Goal: Obtain resource: Download file/media

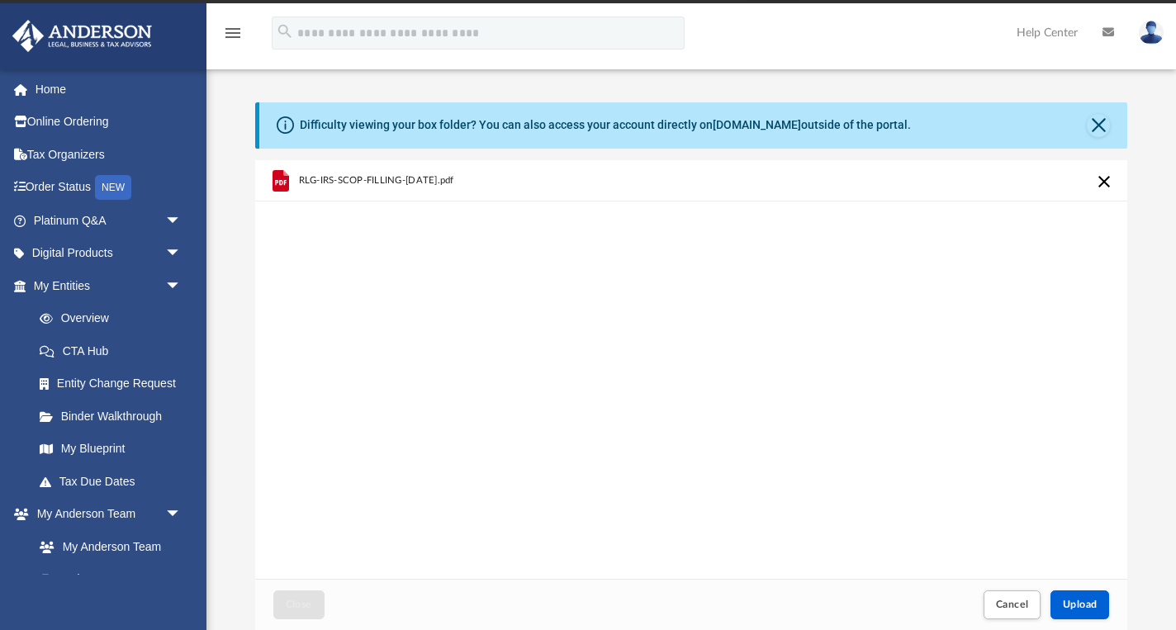
scroll to position [419, 872]
click at [315, 186] on div "RLG-IRS-SCOP-FILLING-[DATE].pdf" at bounding box center [484, 181] width 372 height 36
click at [308, 181] on span "RLG-IRS-SCOP-FILLING-[DATE].pdf" at bounding box center [375, 180] width 155 height 11
click at [307, 181] on span "RLG-IRS-SCOP-FILLING-[DATE].pdf" at bounding box center [375, 180] width 155 height 11
click at [280, 184] on icon "grid" at bounding box center [281, 181] width 12 height 5
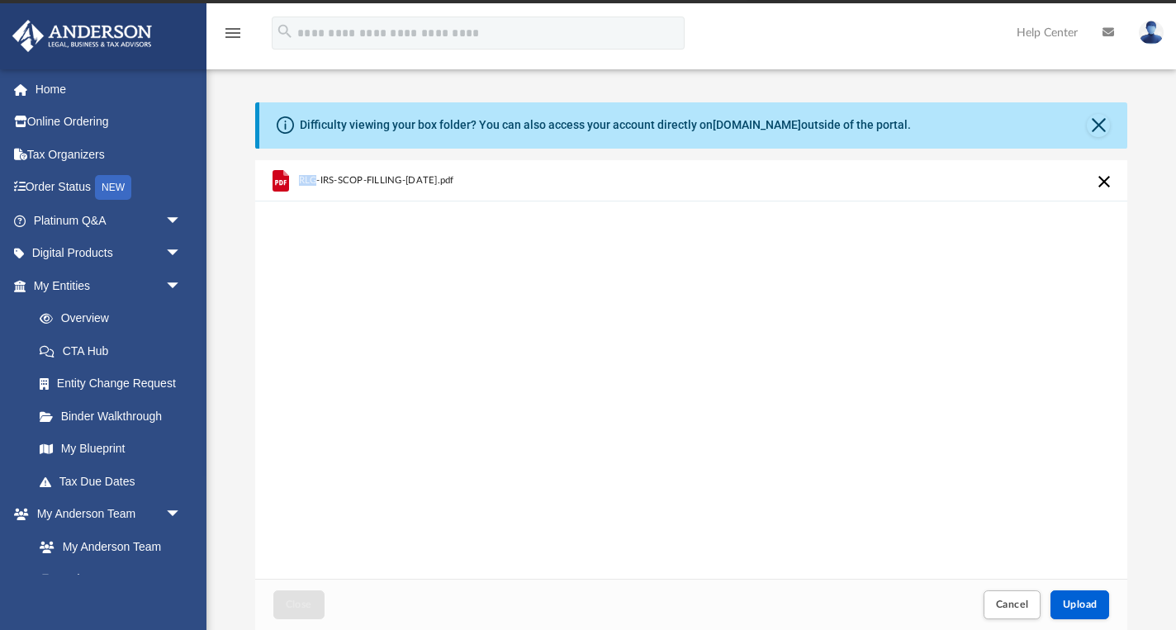
click at [280, 184] on icon "grid" at bounding box center [281, 181] width 12 height 5
click at [954, 474] on div "RLG-IRS-SCOP-FILLING-OCT2025.pdf" at bounding box center [691, 370] width 873 height 420
click at [1090, 613] on button "Upload" at bounding box center [1079, 604] width 59 height 29
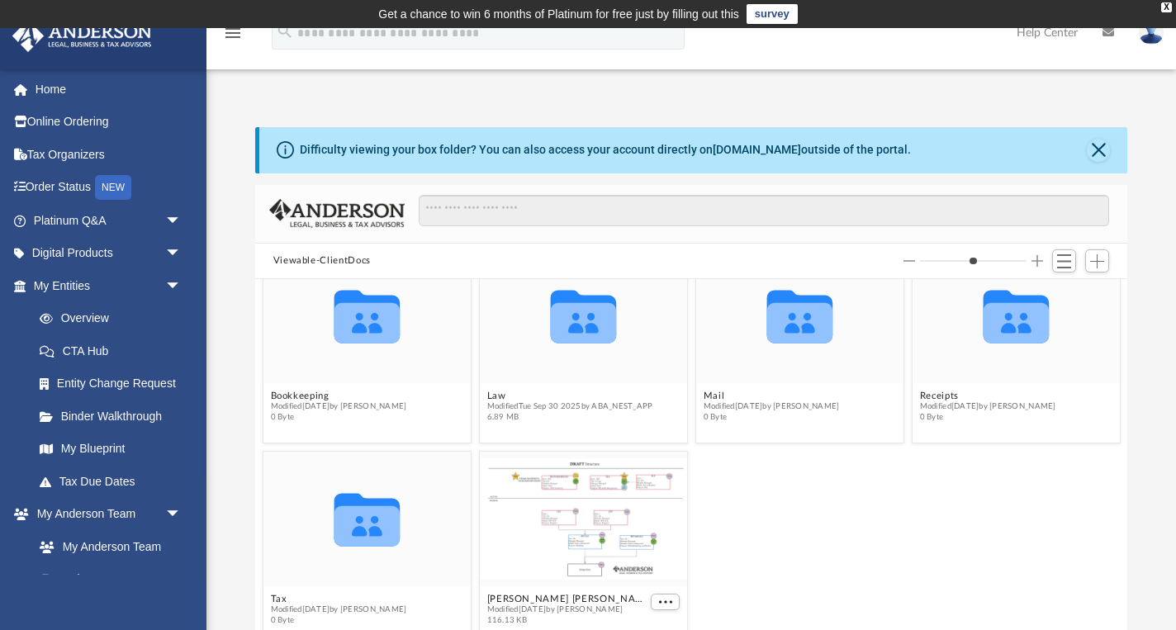
scroll to position [39, 0]
click at [586, 338] on icon "grid" at bounding box center [583, 323] width 66 height 40
click at [100, 249] on link "Digital Products arrow_drop_down" at bounding box center [109, 253] width 195 height 33
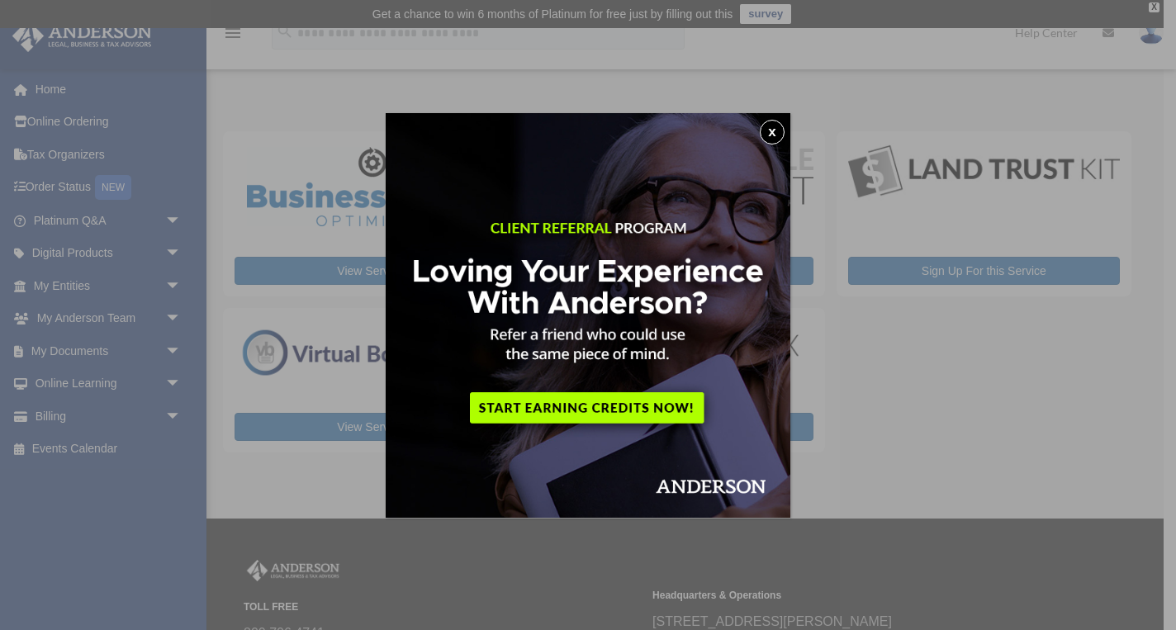
click at [772, 129] on button "x" at bounding box center [772, 132] width 25 height 25
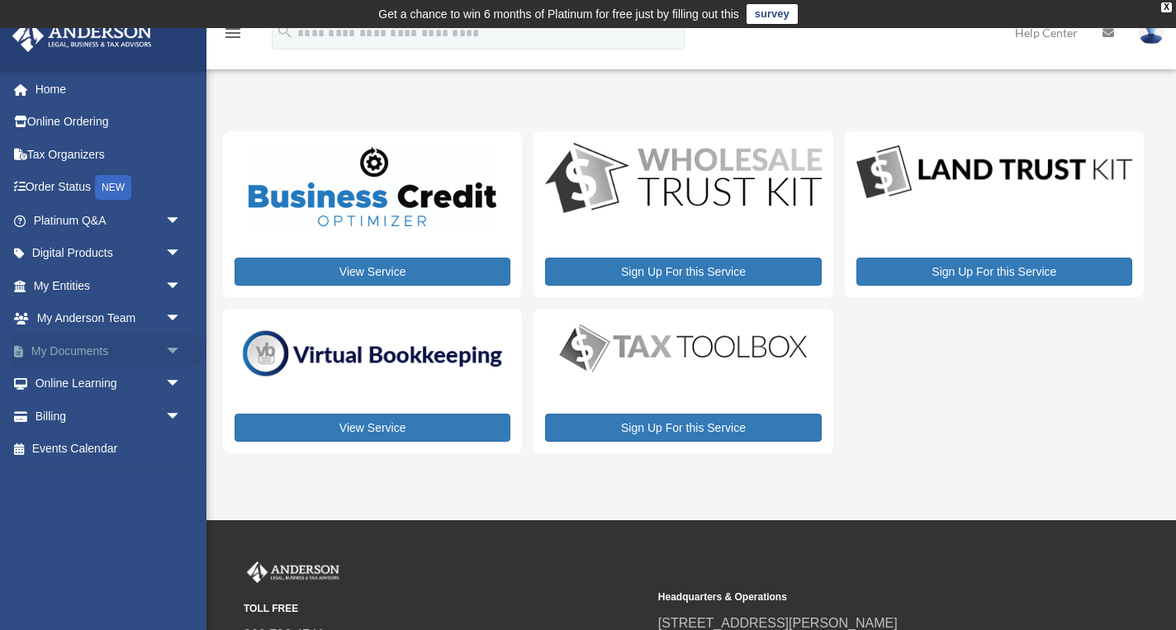
click at [110, 347] on link "My Documents arrow_drop_down" at bounding box center [109, 350] width 195 height 33
click at [173, 346] on span "arrow_drop_down" at bounding box center [181, 351] width 33 height 34
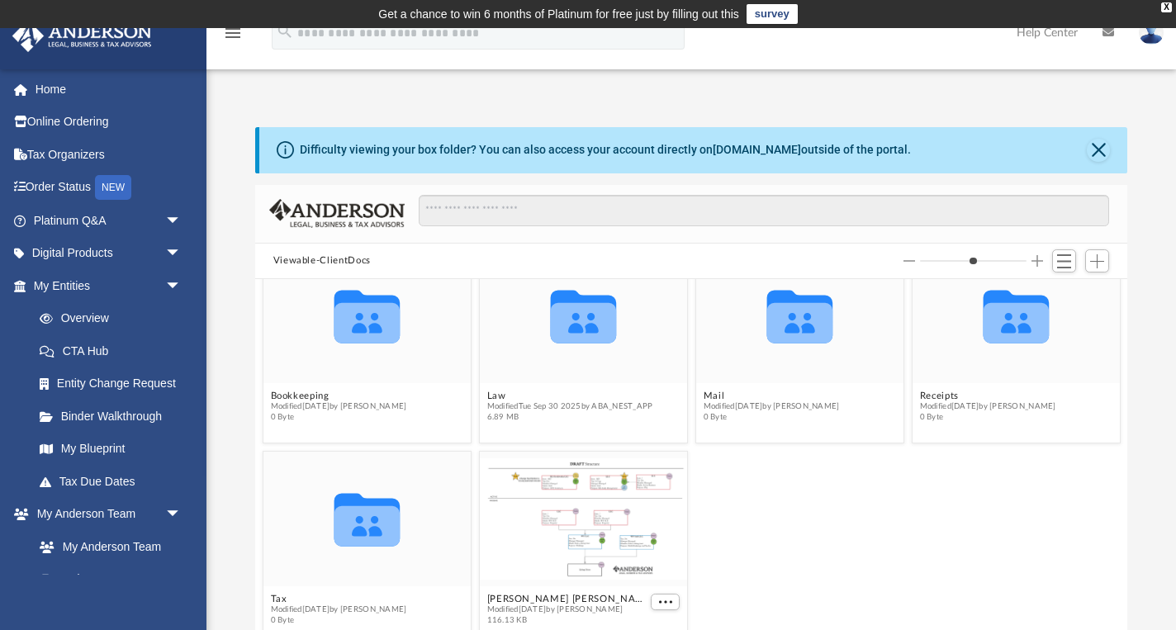
scroll to position [39, 0]
click at [381, 522] on icon "grid" at bounding box center [367, 526] width 66 height 40
click at [368, 529] on icon "grid" at bounding box center [367, 526] width 66 height 40
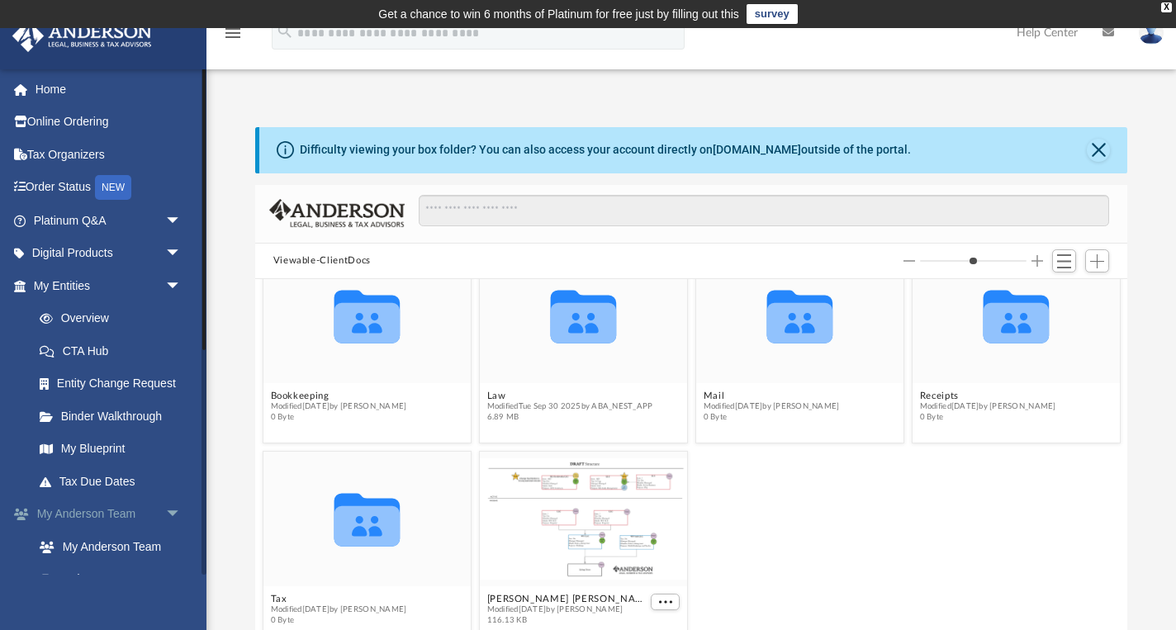
click at [57, 518] on link "My [PERSON_NAME] Team arrow_drop_down" at bounding box center [109, 514] width 195 height 33
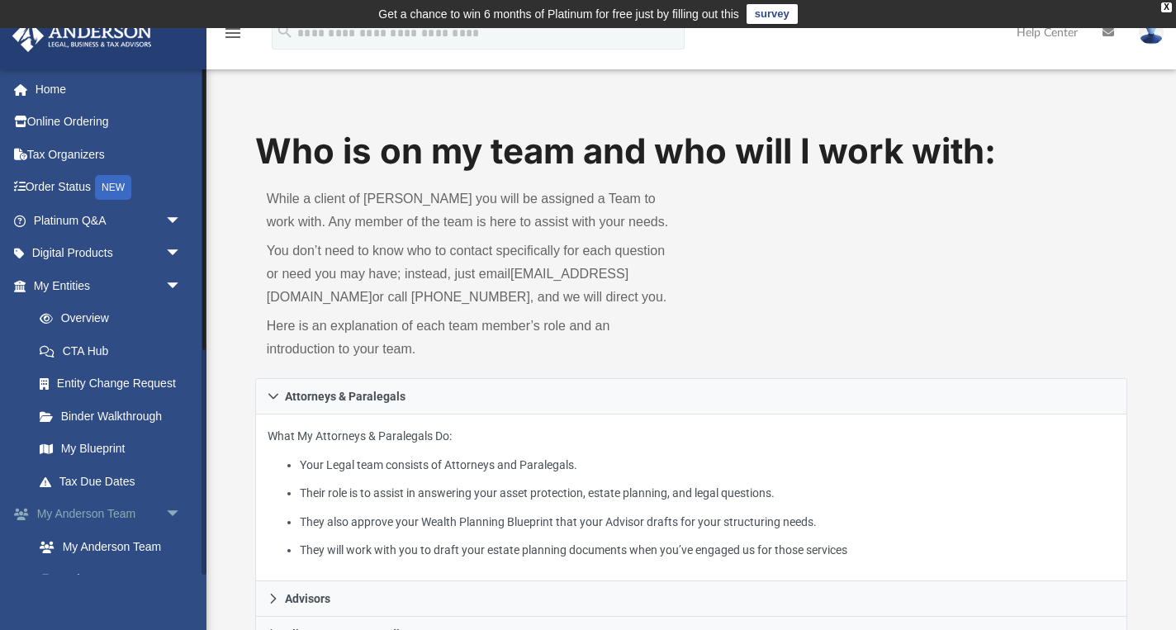
click at [57, 518] on link "My [PERSON_NAME] Team arrow_drop_down" at bounding box center [109, 514] width 195 height 33
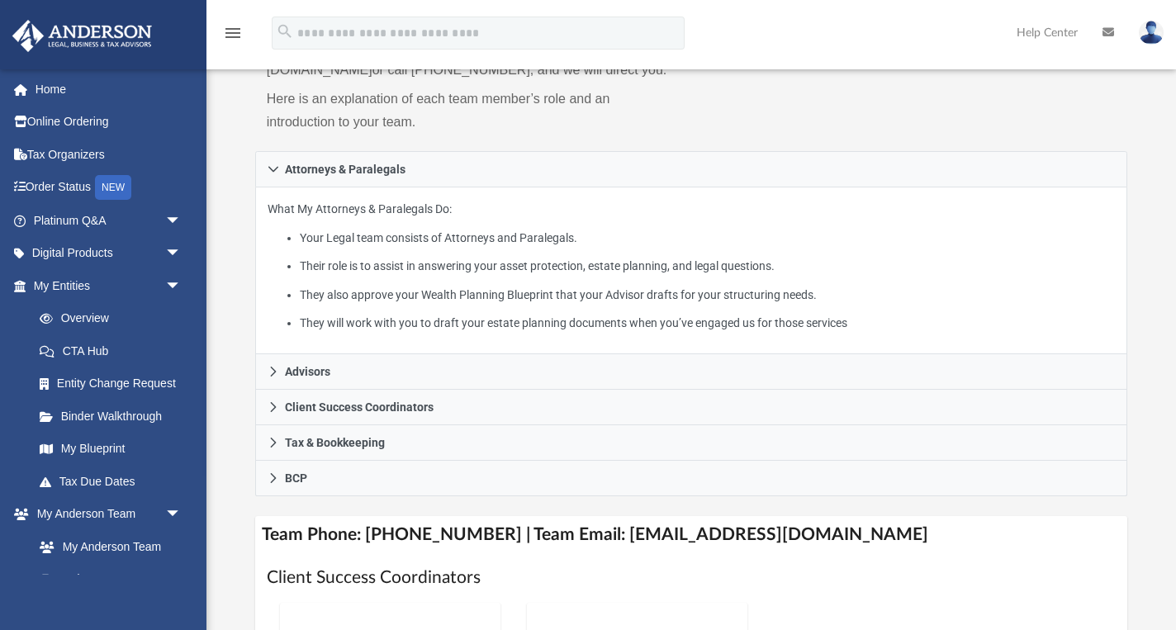
scroll to position [230, 0]
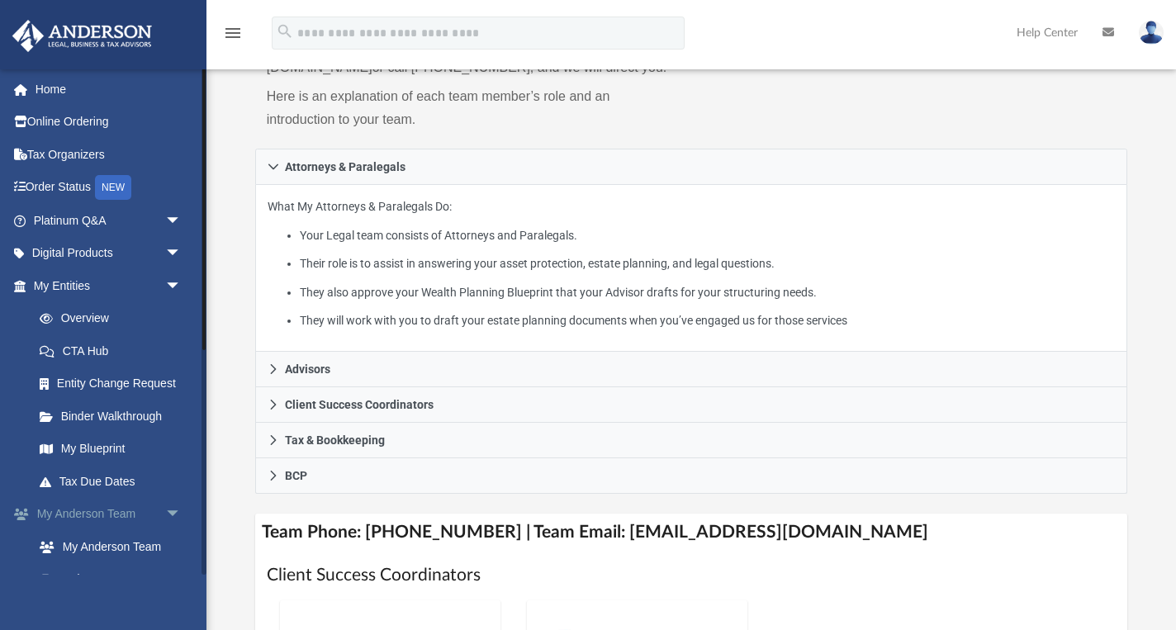
click at [171, 507] on span "arrow_drop_down" at bounding box center [181, 515] width 33 height 34
click at [102, 545] on link "My Documents arrow_drop_down" at bounding box center [109, 546] width 195 height 33
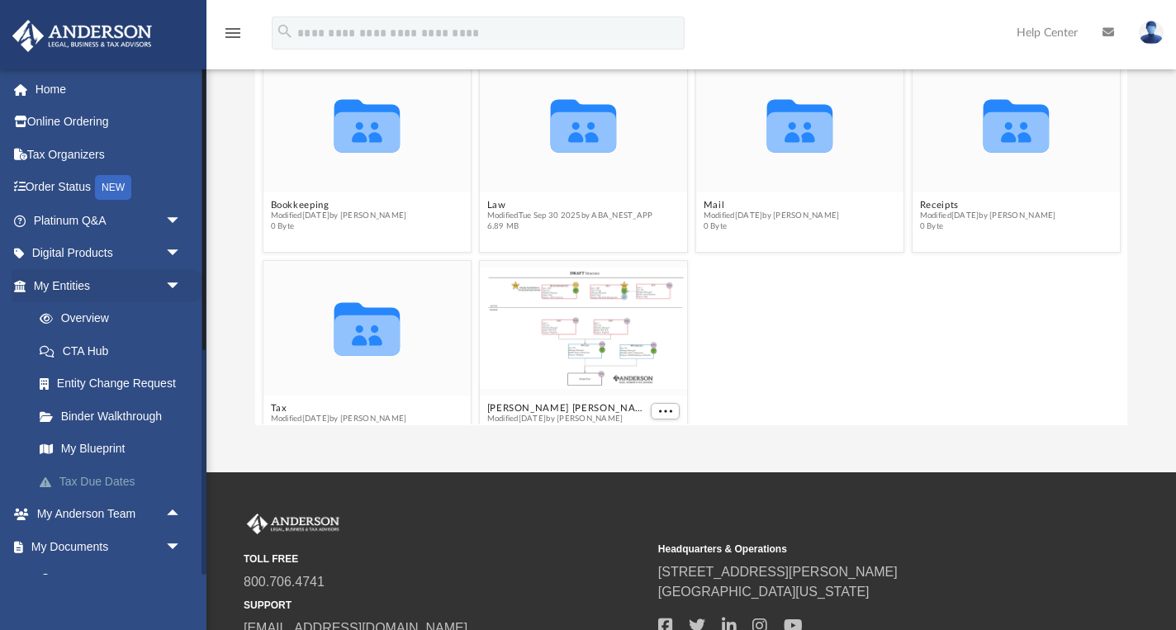
scroll to position [376, 872]
click at [572, 119] on icon "grid" at bounding box center [583, 132] width 66 height 40
click at [592, 135] on icon "grid" at bounding box center [583, 126] width 66 height 53
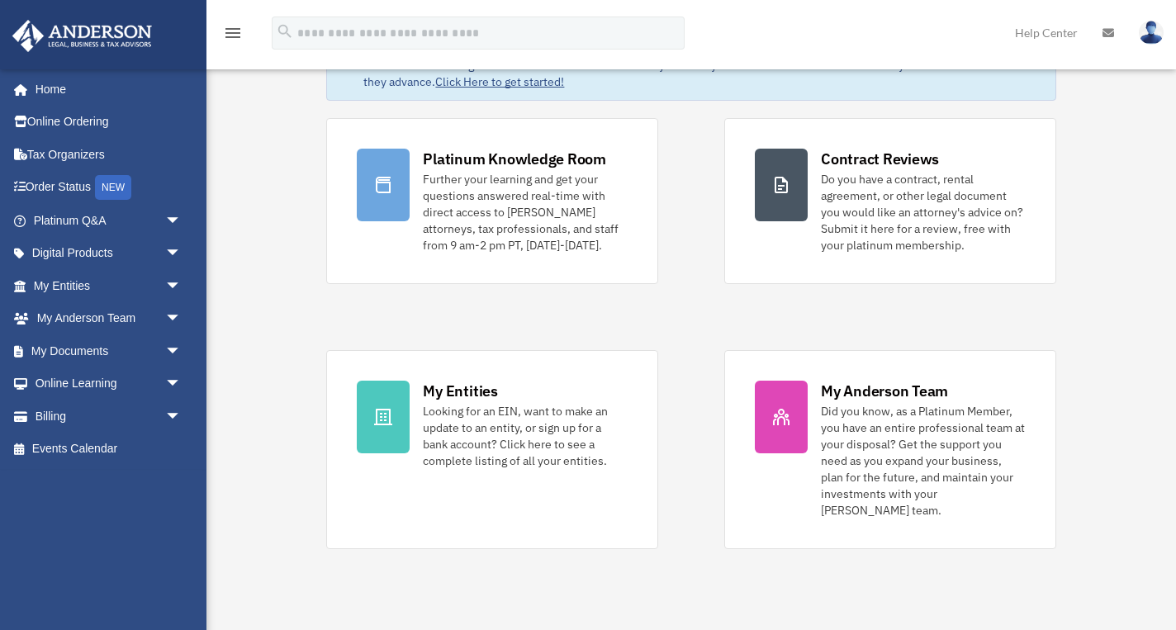
scroll to position [108, 0]
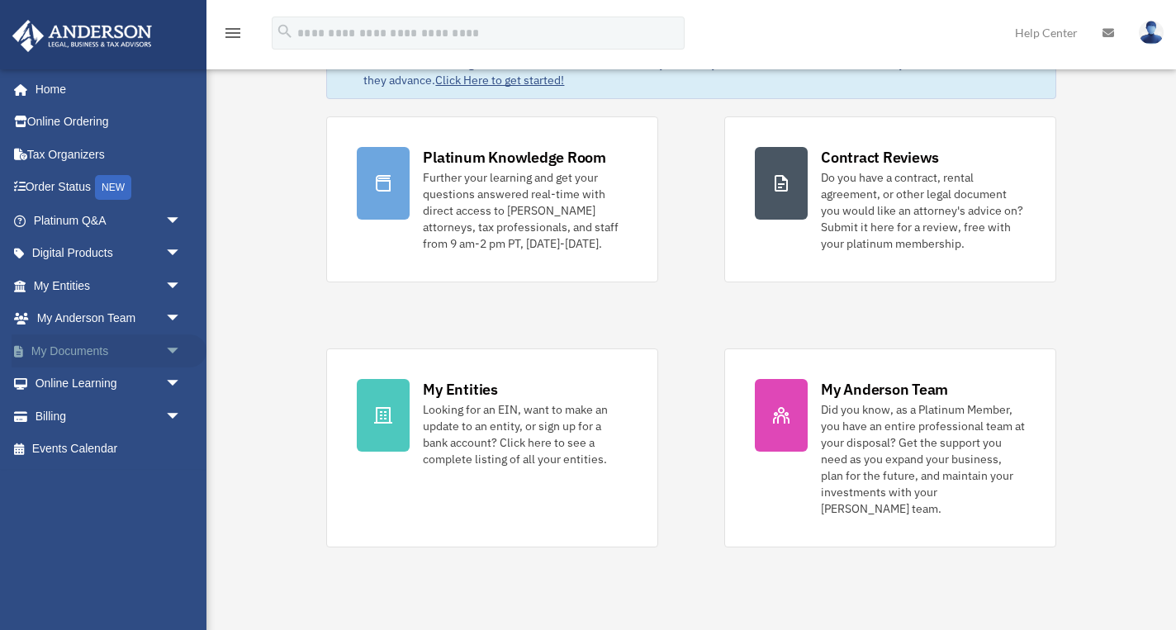
click at [171, 346] on span "arrow_drop_down" at bounding box center [181, 351] width 33 height 34
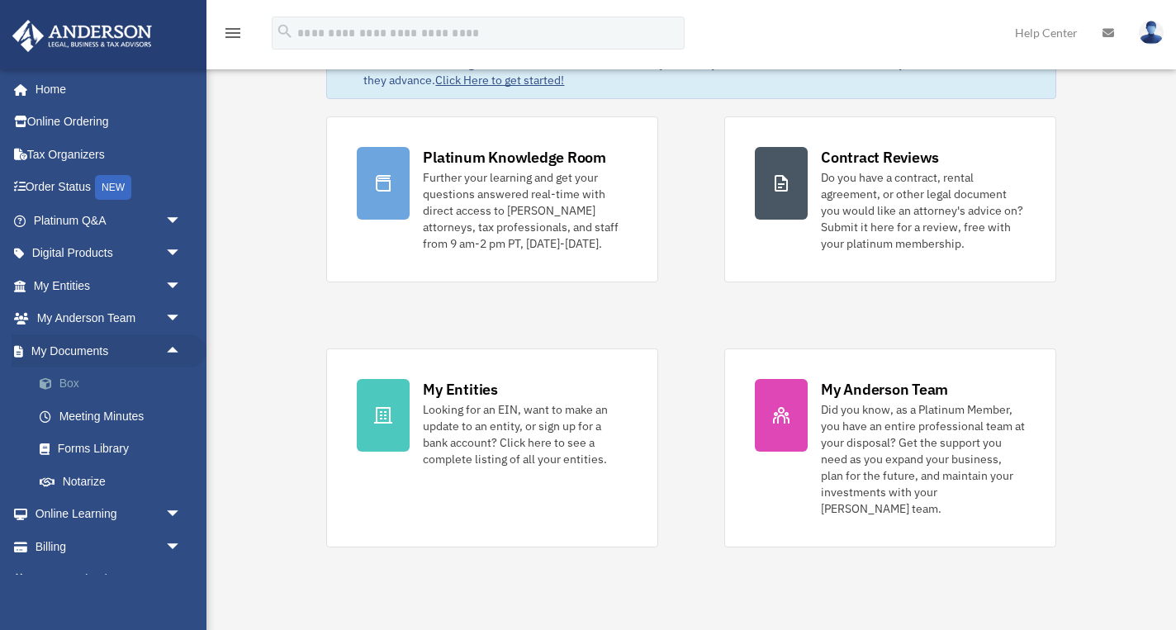
click at [69, 379] on link "Box" at bounding box center [114, 383] width 183 height 33
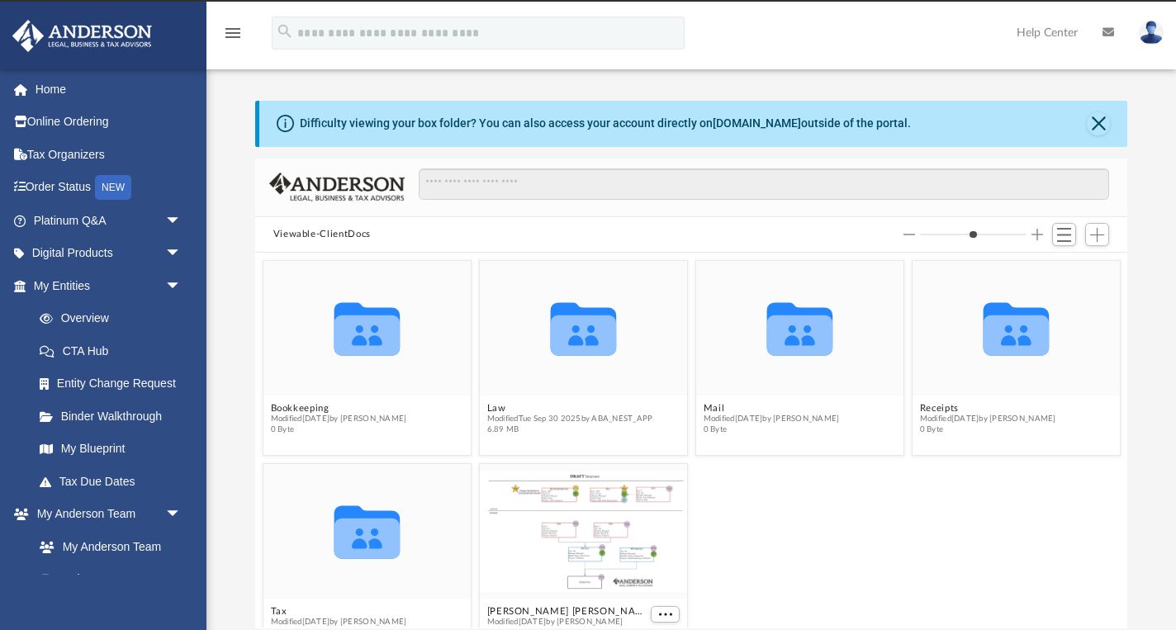
scroll to position [1, 1]
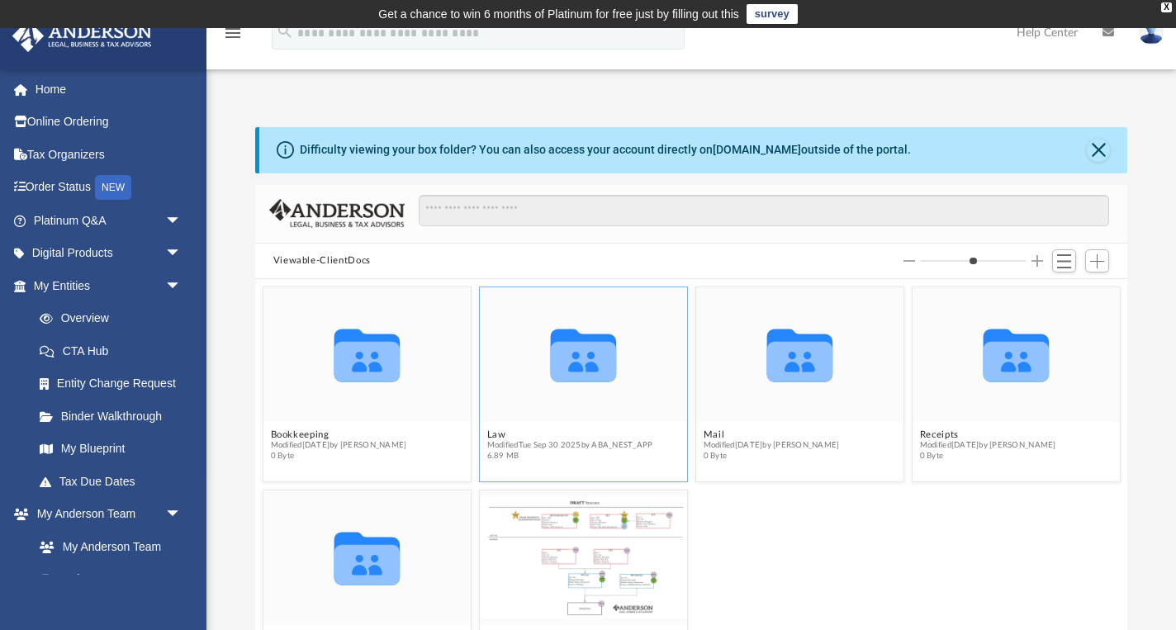
click at [590, 353] on icon "grid" at bounding box center [583, 362] width 66 height 40
click at [574, 366] on icon "grid" at bounding box center [583, 356] width 66 height 53
click at [479, 154] on div "Difficulty viewing your box folder? You can also access your account directly o…" at bounding box center [605, 149] width 611 height 17
drag, startPoint x: 336, startPoint y: 173, endPoint x: 473, endPoint y: 155, distance: 138.2
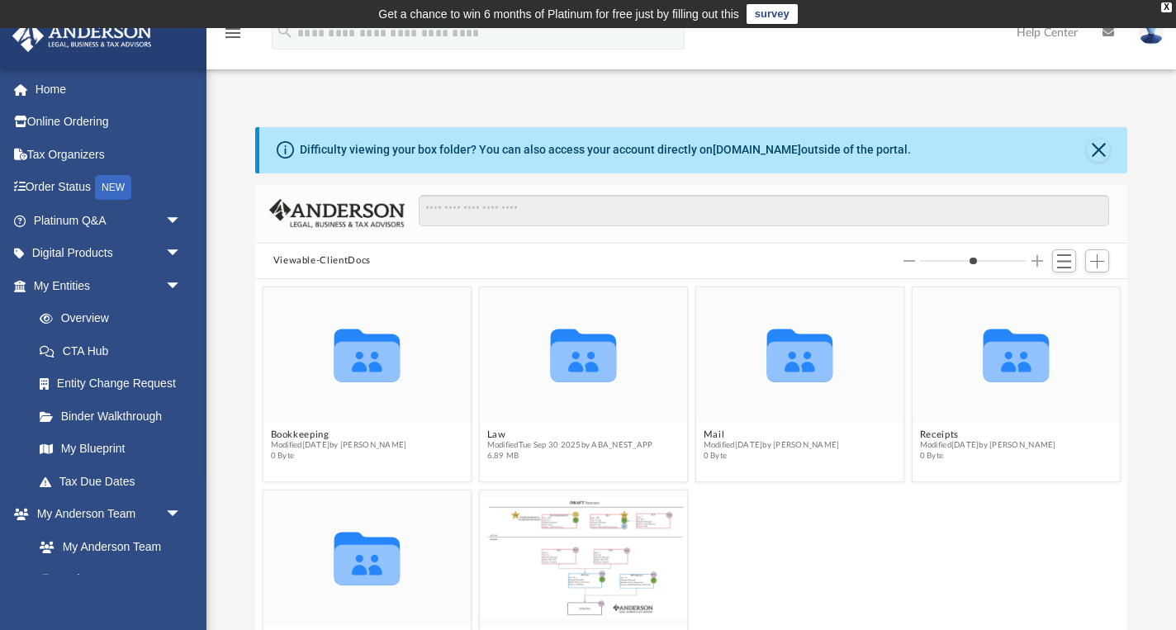
click at [358, 168] on div "Difficulty viewing your box folder? You can also access your account directly o…" at bounding box center [693, 150] width 869 height 46
click at [1092, 151] on button "Close" at bounding box center [1098, 150] width 23 height 23
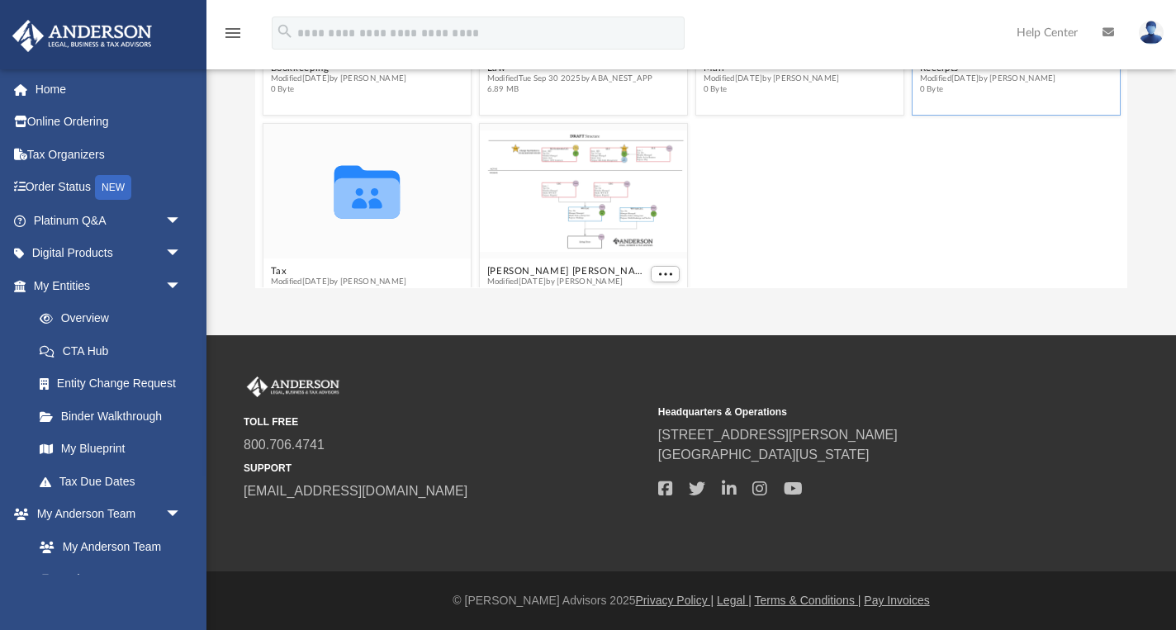
scroll to position [309, 0]
click at [362, 201] on icon "grid" at bounding box center [367, 192] width 66 height 53
click at [174, 508] on span "arrow_drop_down" at bounding box center [181, 515] width 33 height 34
click at [170, 537] on span "arrow_drop_down" at bounding box center [181, 547] width 33 height 34
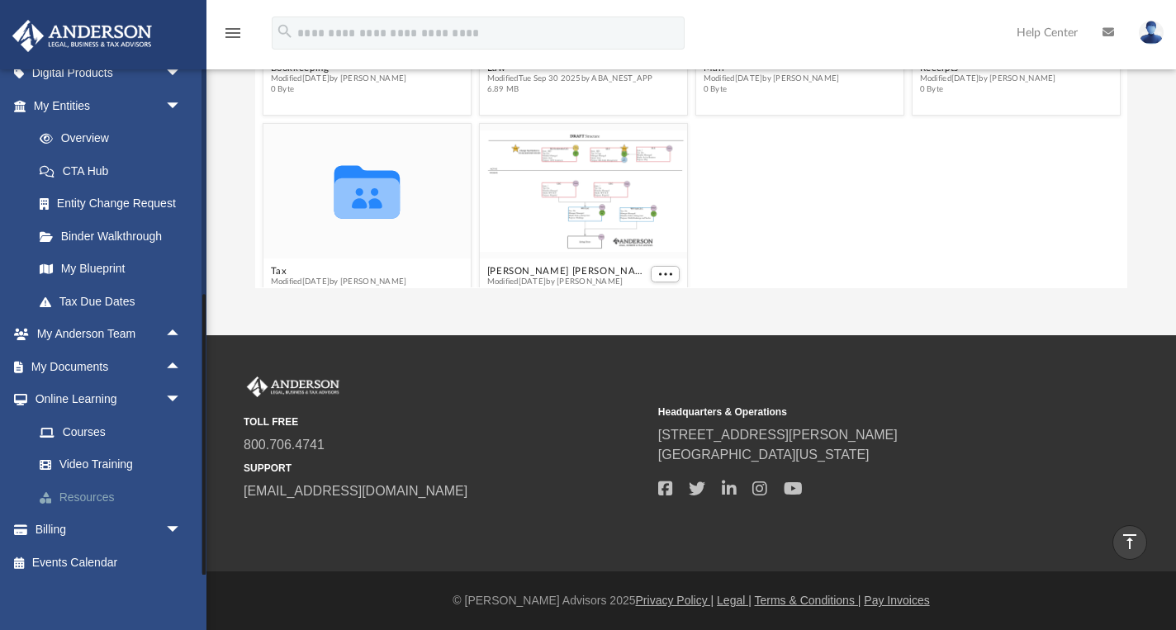
scroll to position [179, 0]
click at [73, 363] on link "My Documents arrow_drop_up" at bounding box center [109, 367] width 195 height 33
click at [56, 363] on link "My Documents arrow_drop_up" at bounding box center [109, 367] width 195 height 33
click at [175, 356] on span "arrow_drop_up" at bounding box center [181, 368] width 33 height 34
click at [97, 362] on link "My Documents arrow_drop_down" at bounding box center [109, 367] width 195 height 33
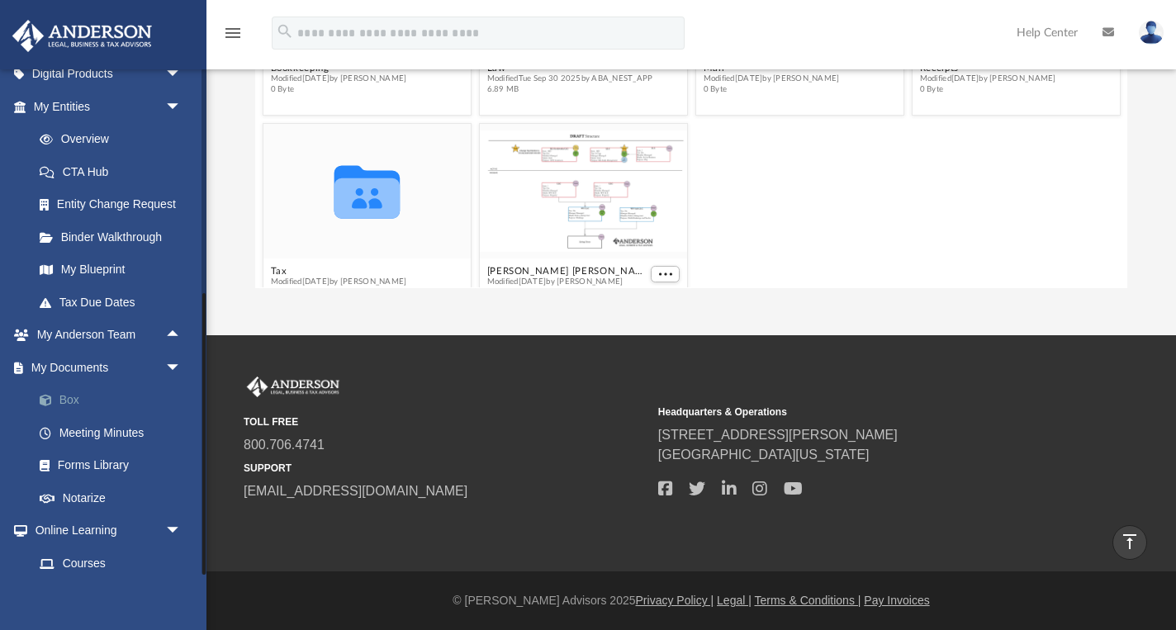
click at [73, 394] on link "Box" at bounding box center [114, 400] width 183 height 33
click at [75, 398] on link "Box" at bounding box center [114, 400] width 183 height 33
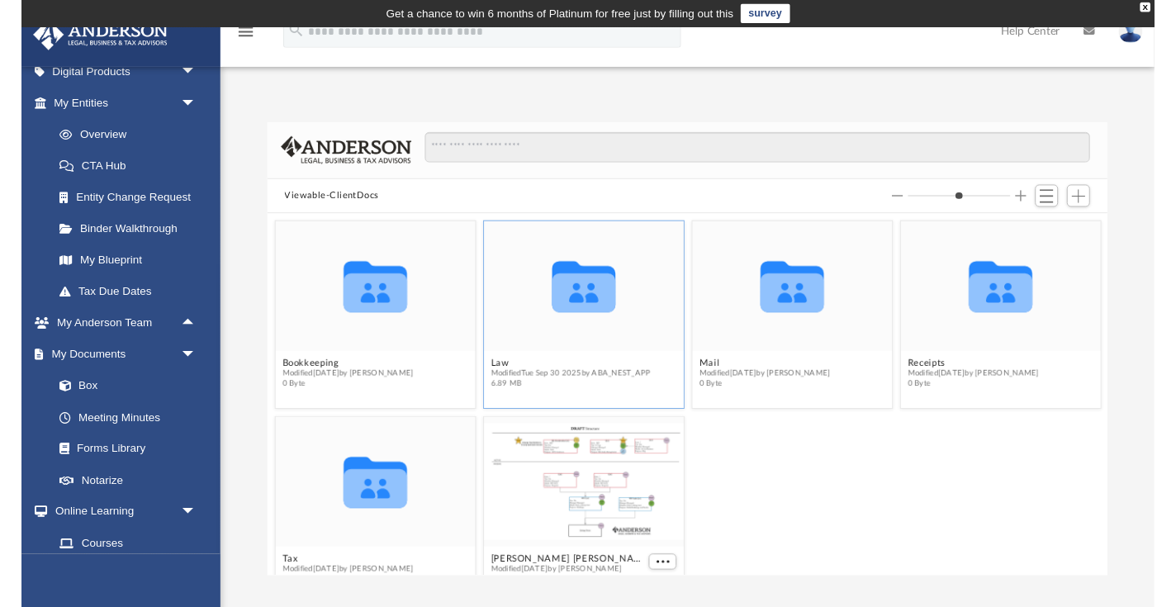
scroll to position [0, 0]
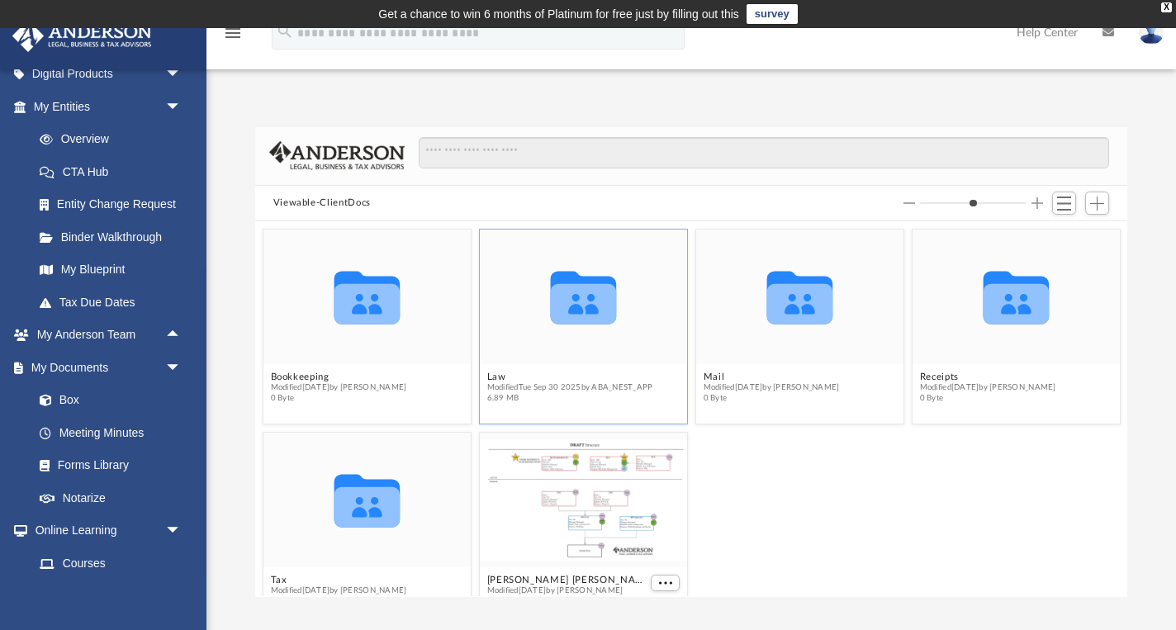
click at [591, 277] on icon "grid" at bounding box center [583, 298] width 66 height 53
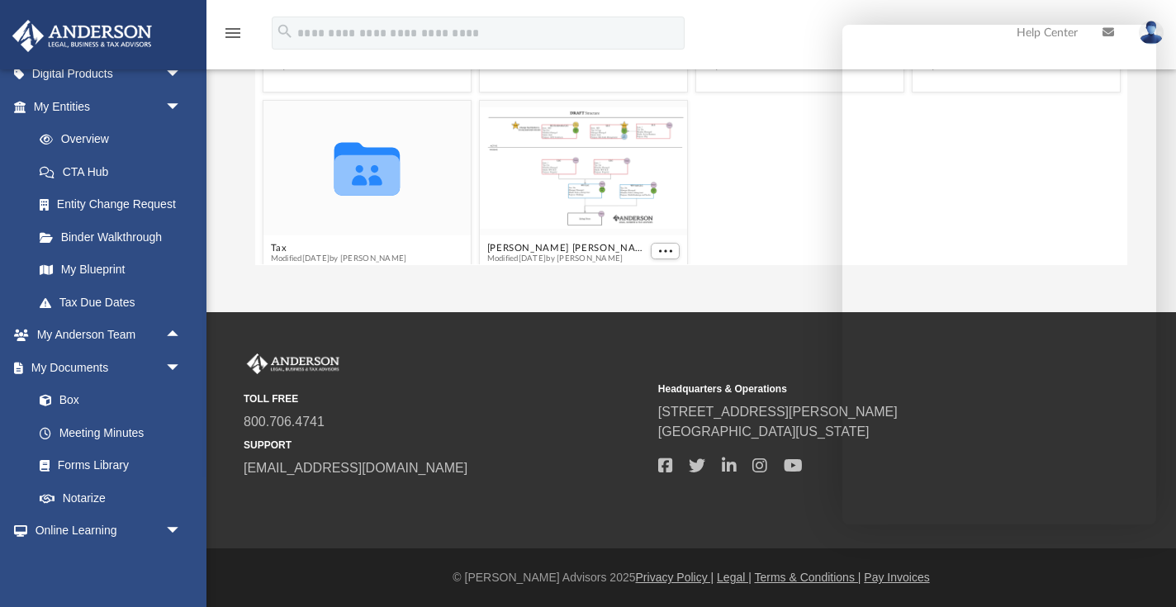
scroll to position [332, 0]
click at [70, 398] on link "Box" at bounding box center [114, 400] width 183 height 33
click at [64, 393] on link "Box" at bounding box center [114, 400] width 183 height 33
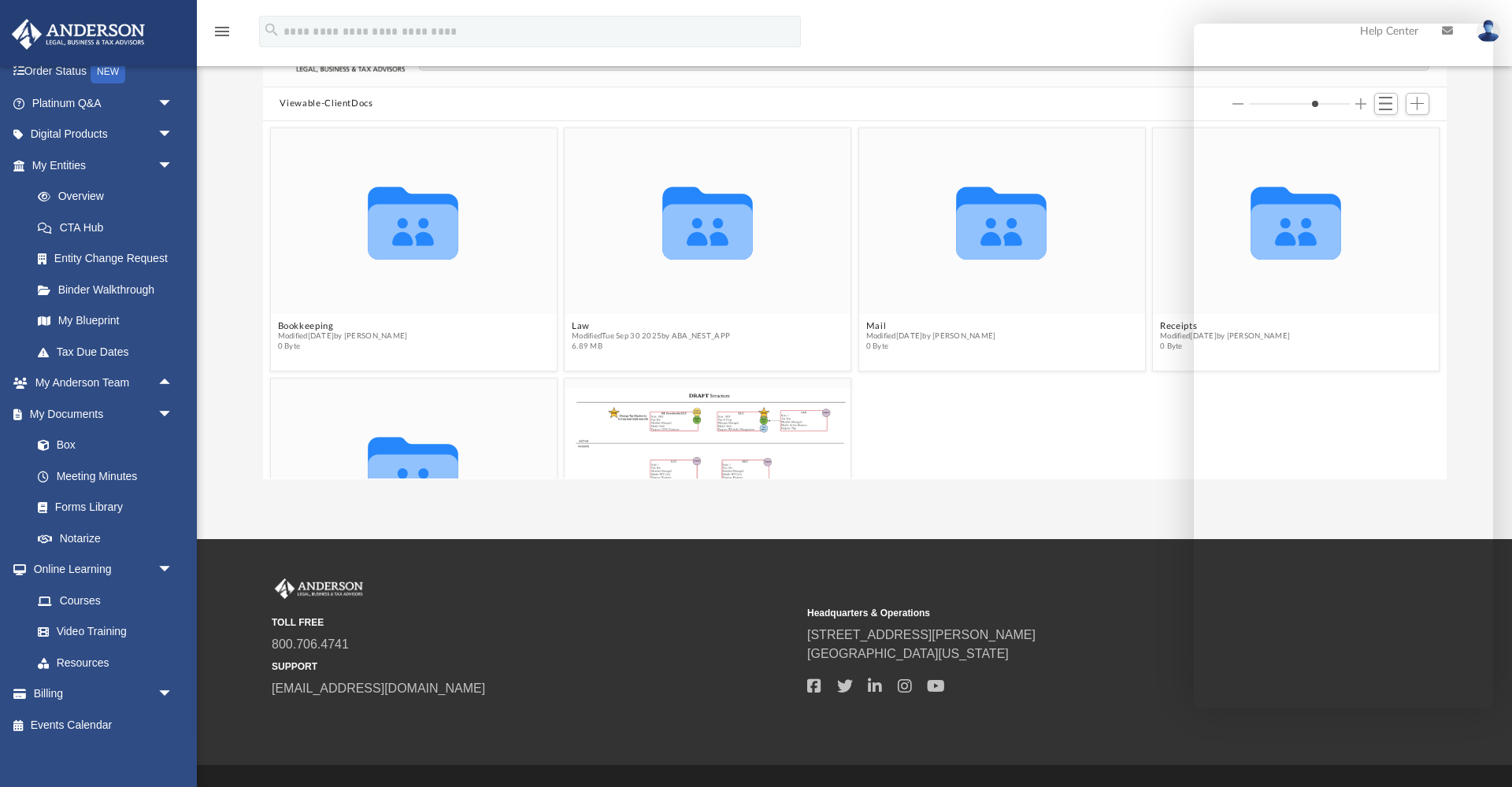
scroll to position [105, 0]
click at [990, 247] on icon "grid" at bounding box center [1001, 232] width 91 height 56
click at [734, 225] on icon "grid" at bounding box center [707, 232] width 91 height 56
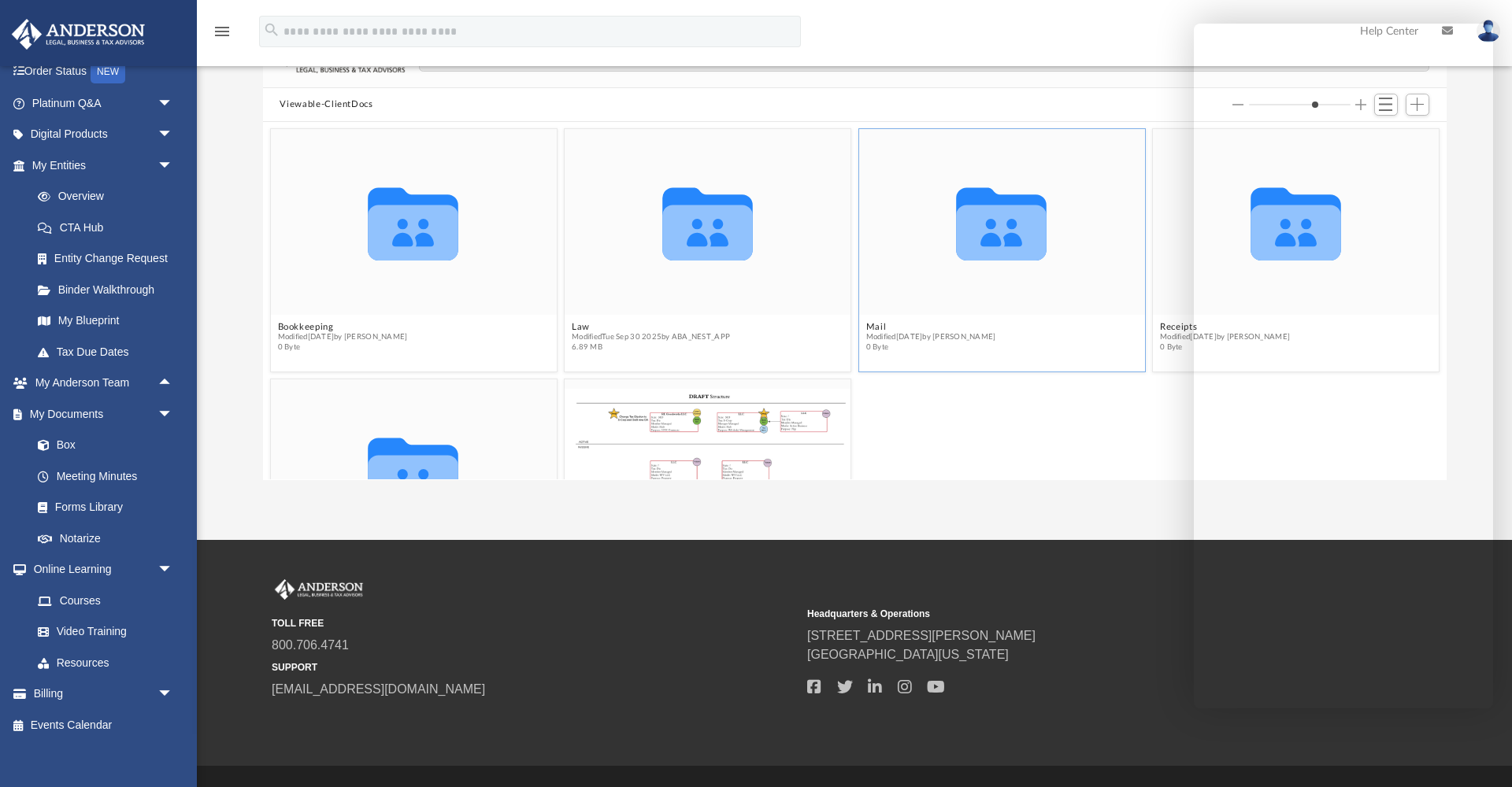
click at [1001, 217] on icon "grid" at bounding box center [1001, 232] width 91 height 56
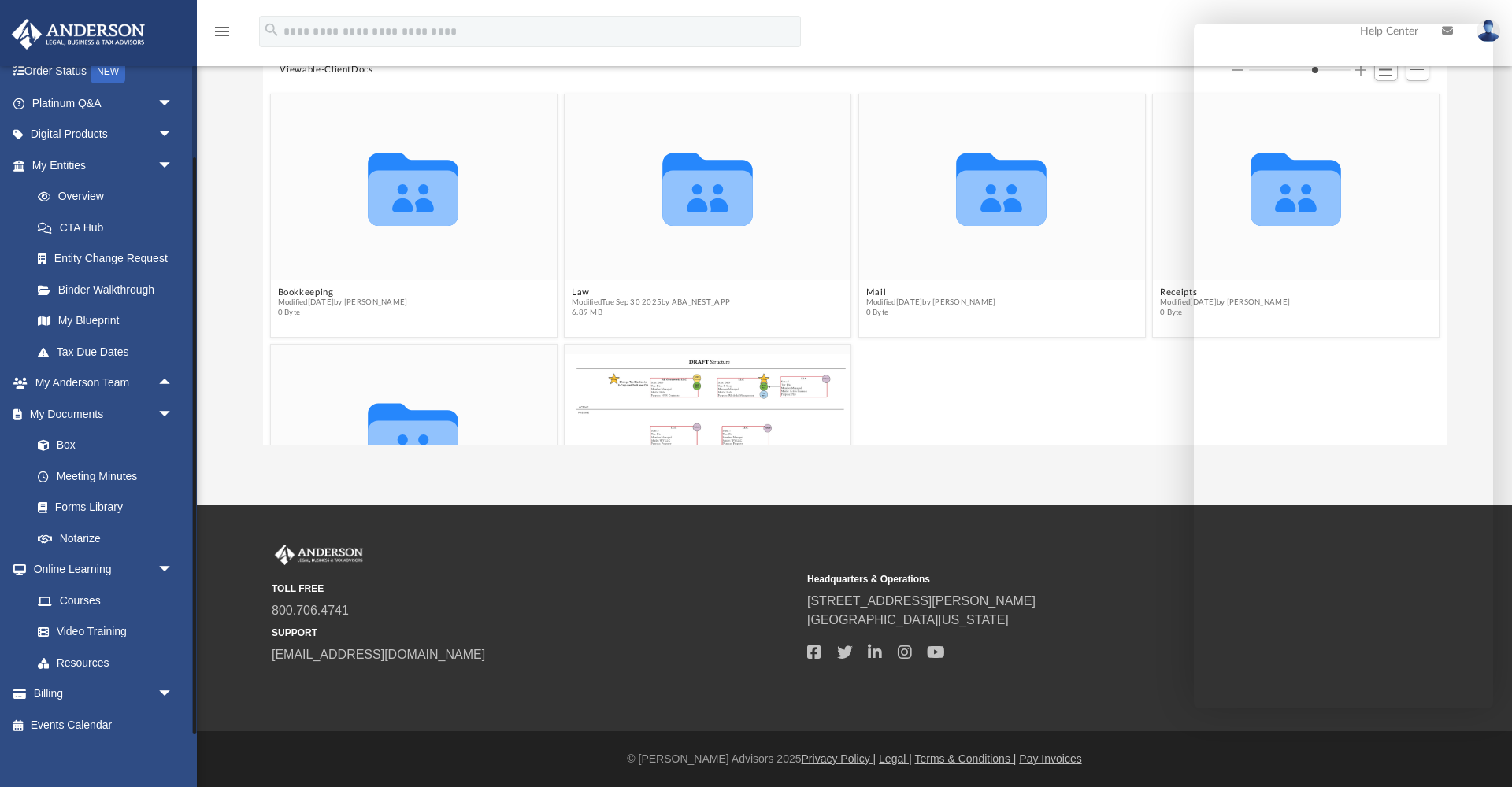
scroll to position [0, 0]
click at [691, 212] on icon "grid" at bounding box center [707, 189] width 91 height 73
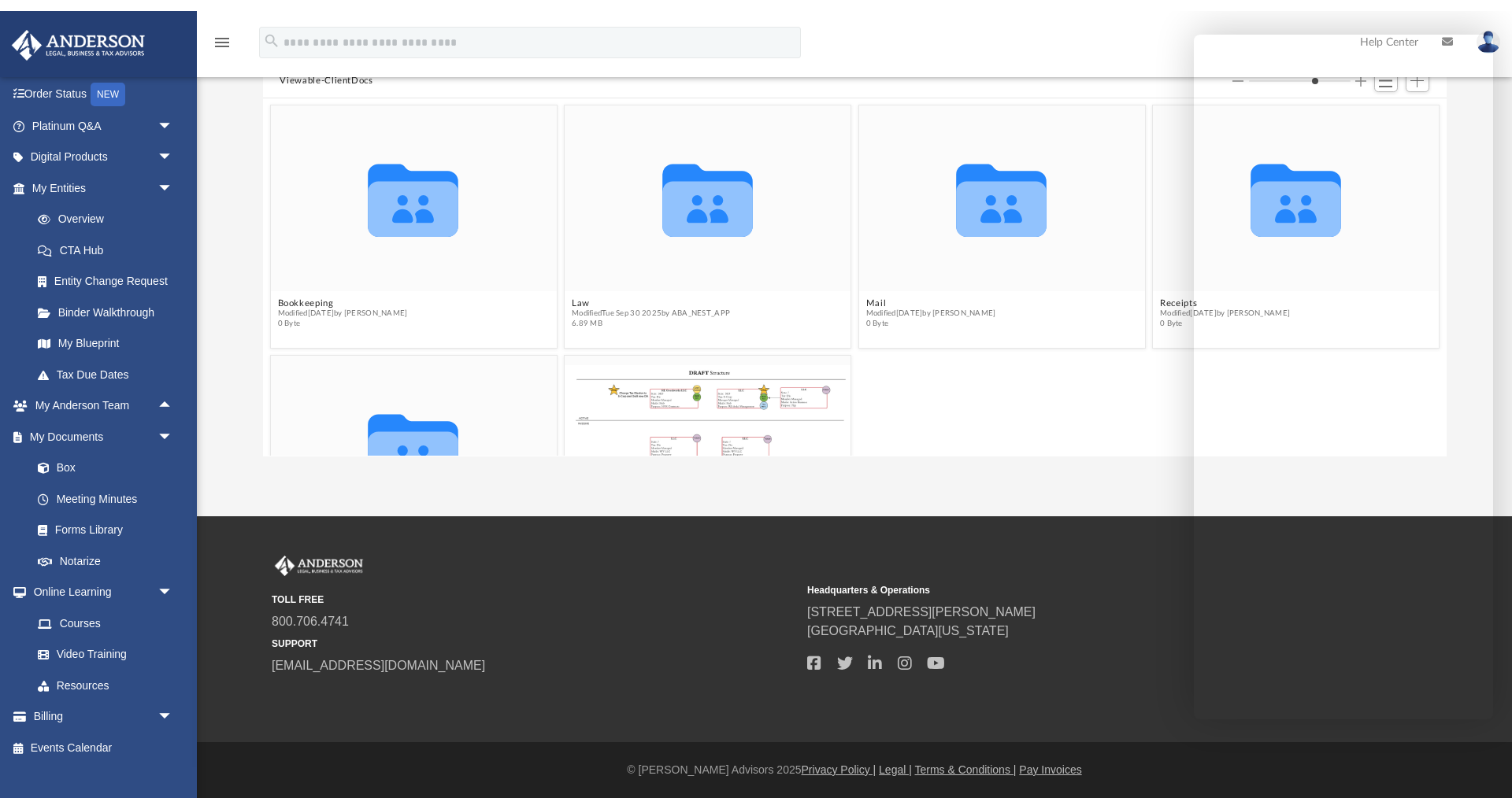
scroll to position [85, 0]
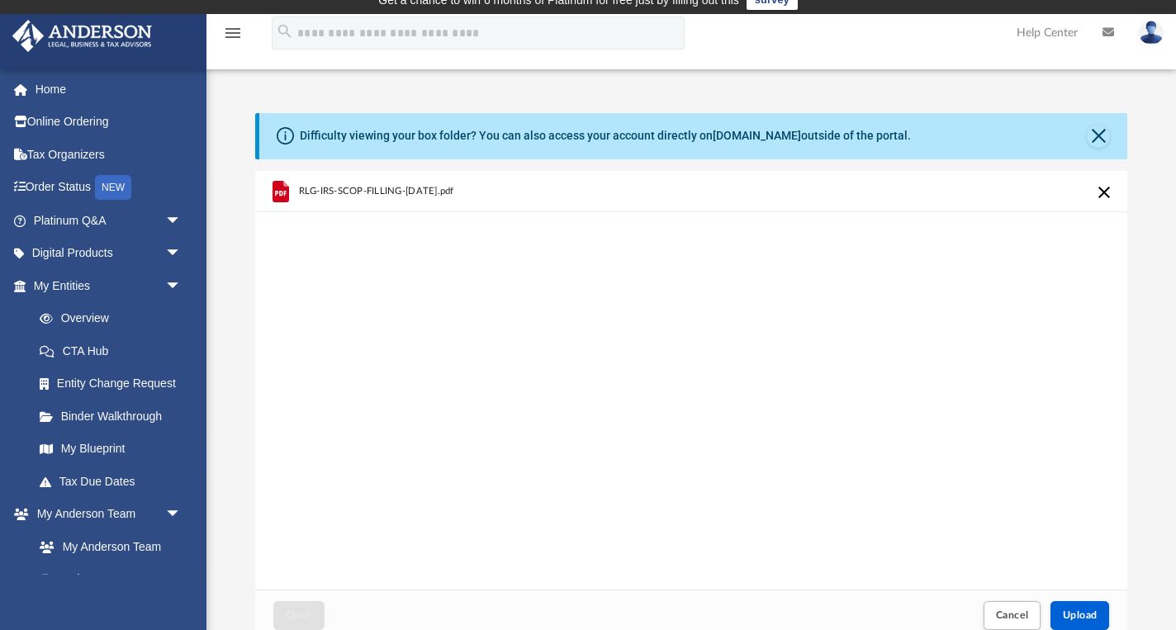
scroll to position [419, 872]
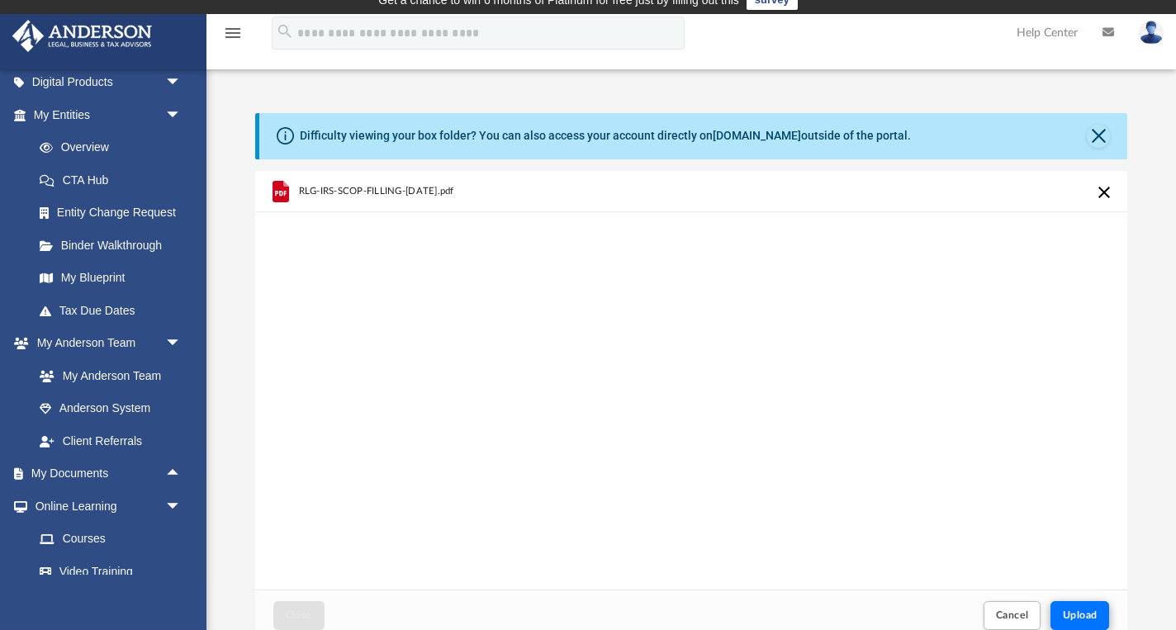
click at [1078, 620] on span "Upload" at bounding box center [1080, 615] width 35 height 10
